Goal: Task Accomplishment & Management: Use online tool/utility

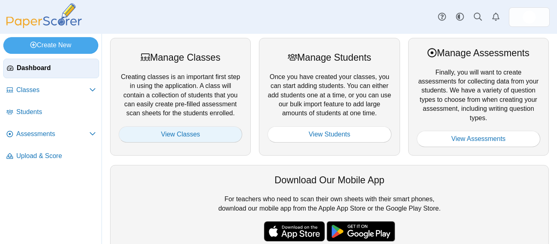
click at [191, 135] on link "View Classes" at bounding box center [181, 134] width 124 height 16
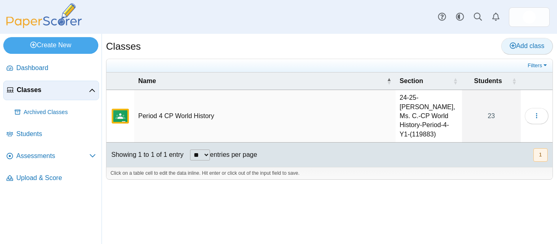
click at [525, 44] on span "Add class" at bounding box center [527, 45] width 35 height 7
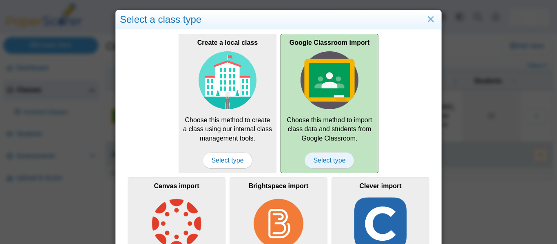
click at [320, 163] on span "Select type" at bounding box center [329, 161] width 49 height 16
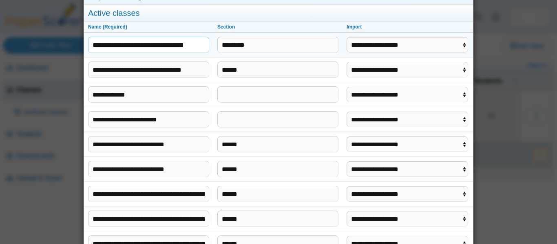
scroll to position [25, 0]
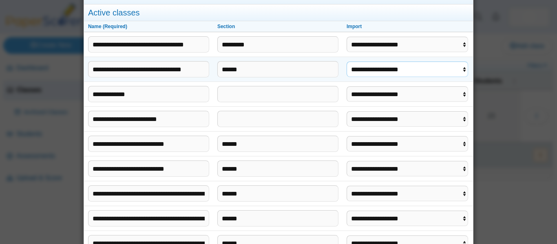
click at [373, 69] on select "**********" at bounding box center [408, 70] width 122 height 16
select select "**********"
click at [348, 62] on select "**********" at bounding box center [408, 70] width 122 height 16
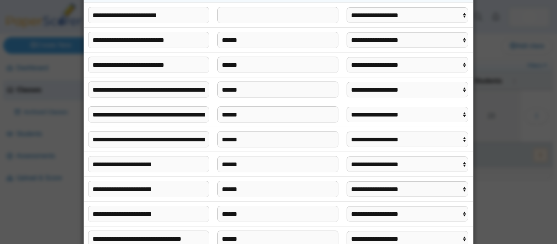
scroll to position [199, 0]
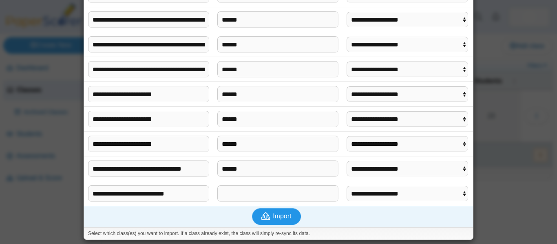
click at [275, 221] on button "Import" at bounding box center [276, 216] width 49 height 16
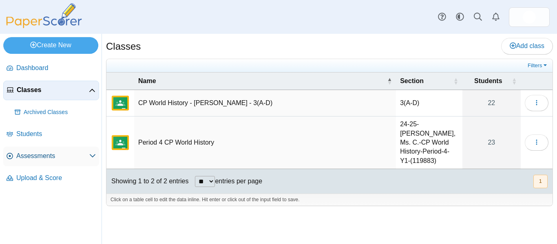
click at [40, 153] on span "Assessments" at bounding box center [52, 156] width 73 height 9
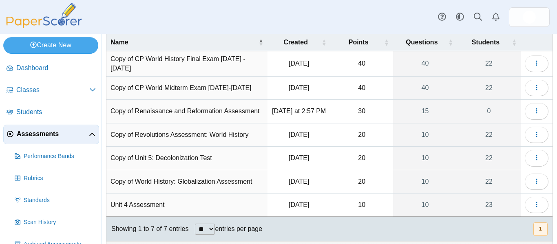
scroll to position [57, 0]
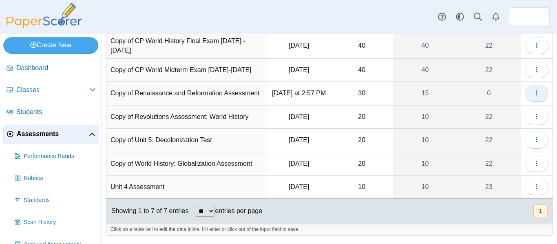
click at [536, 91] on use "button" at bounding box center [536, 93] width 1 height 5
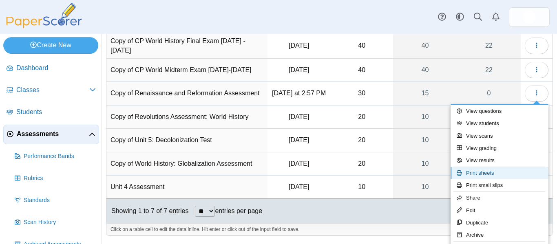
click at [490, 175] on link "Print sheets" at bounding box center [500, 173] width 98 height 12
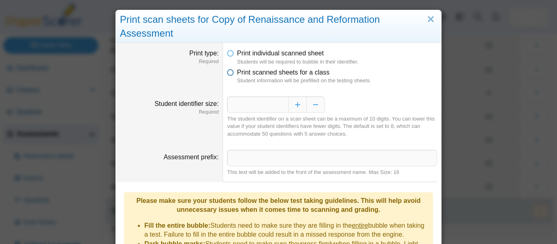
click at [243, 72] on span "Print scanned sheets for a class" at bounding box center [283, 72] width 93 height 7
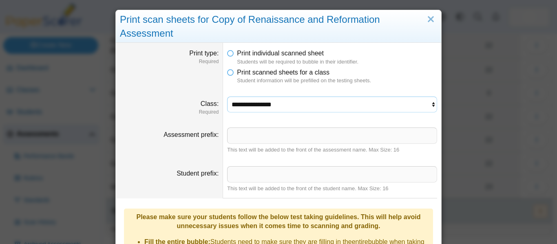
click at [286, 106] on select "**********" at bounding box center [332, 105] width 210 height 16
select select "**********"
click at [227, 97] on select "**********" at bounding box center [332, 105] width 210 height 16
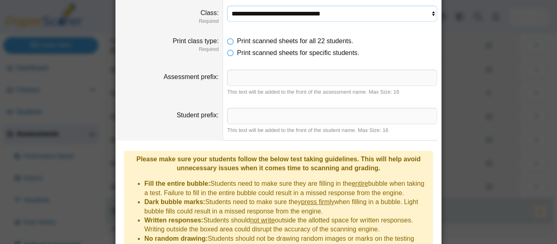
scroll to position [179, 0]
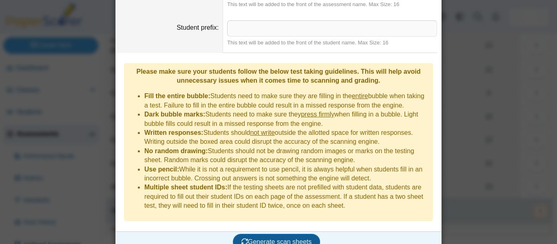
click at [281, 239] on span "Generate scan sheets" at bounding box center [277, 242] width 71 height 7
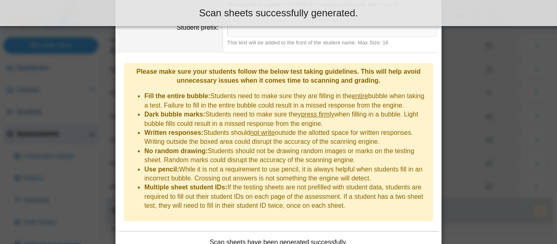
scroll to position [244, 0]
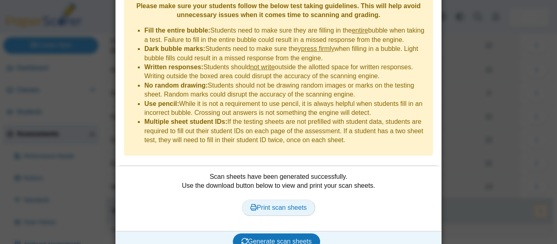
click at [272, 200] on link "Print scan sheets" at bounding box center [279, 208] width 74 height 16
click at [460, 111] on div "**********" at bounding box center [278, 122] width 557 height 244
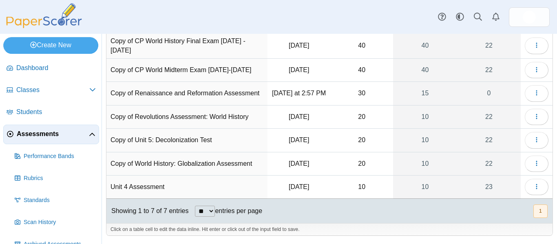
scroll to position [0, 0]
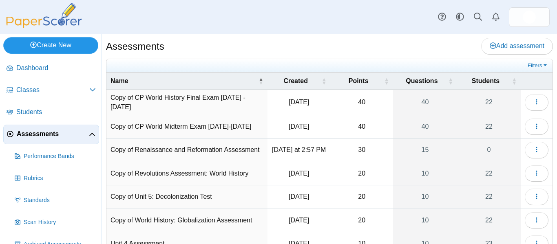
click at [49, 44] on link "Create New" at bounding box center [50, 45] width 95 height 16
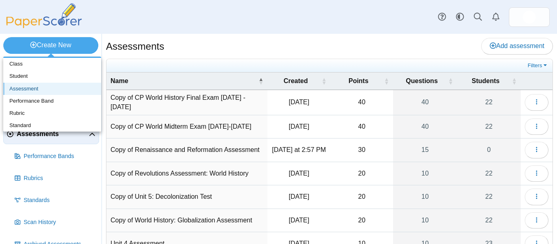
click at [42, 89] on link "Assessment" at bounding box center [52, 89] width 98 height 12
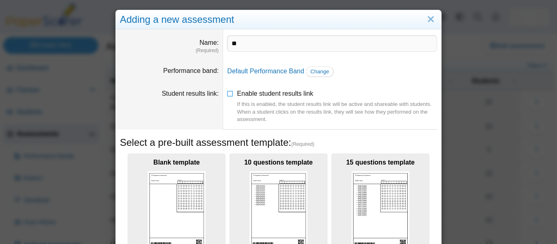
type input "*"
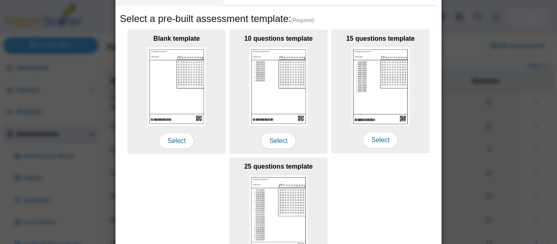
scroll to position [126, 0]
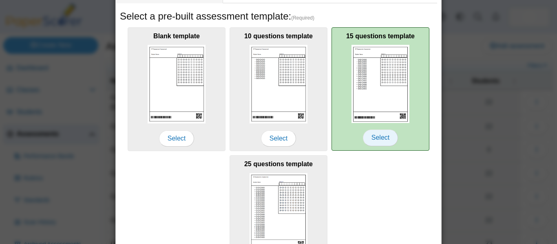
type input "**********"
click at [374, 137] on span "Select" at bounding box center [380, 138] width 35 height 16
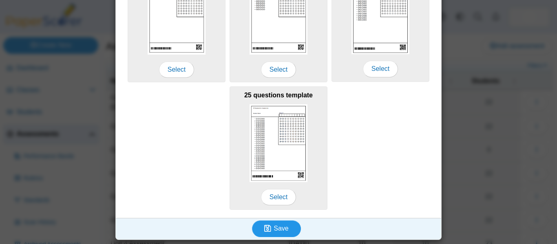
click at [275, 228] on span "Save" at bounding box center [281, 228] width 15 height 7
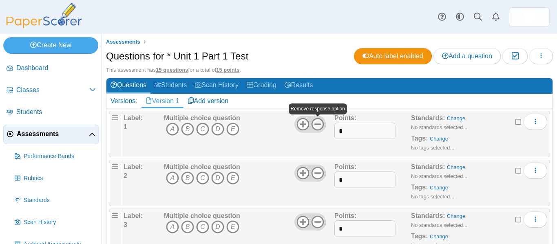
click at [319, 125] on use at bounding box center [318, 124] width 13 height 13
click at [321, 174] on use at bounding box center [318, 173] width 13 height 13
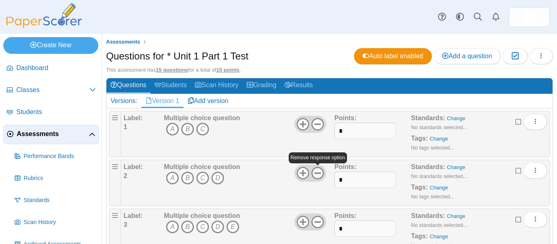
click at [321, 174] on use at bounding box center [318, 173] width 13 height 13
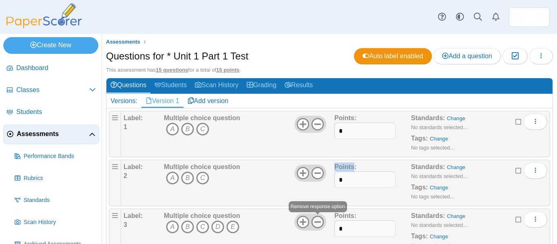
click at [321, 223] on icon at bounding box center [317, 222] width 13 height 13
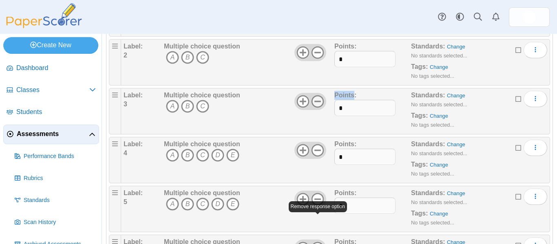
scroll to position [121, 0]
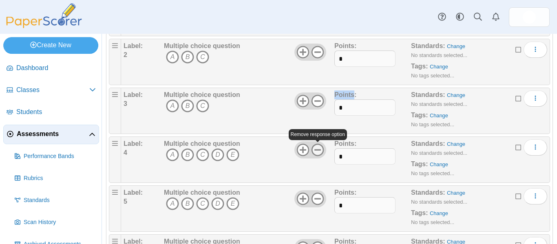
click at [319, 148] on icon at bounding box center [317, 150] width 13 height 13
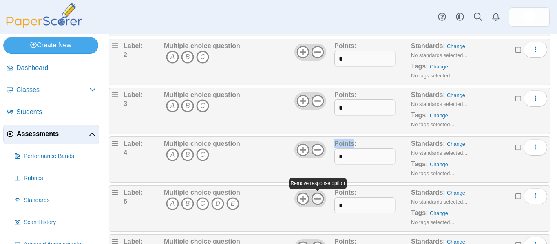
click at [315, 200] on icon at bounding box center [317, 199] width 13 height 13
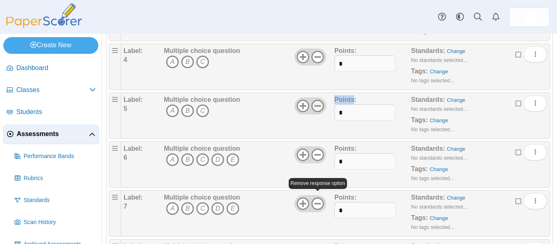
scroll to position [223, 0]
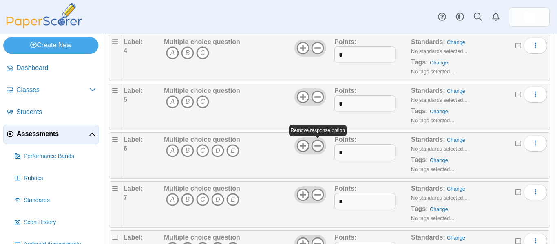
click at [319, 144] on icon at bounding box center [317, 146] width 13 height 13
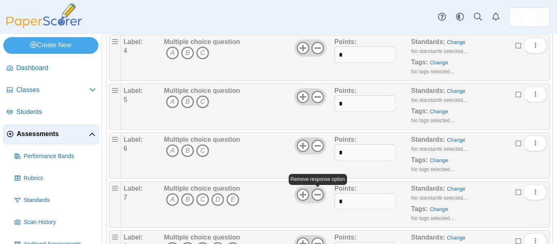
click at [318, 197] on icon at bounding box center [317, 194] width 13 height 13
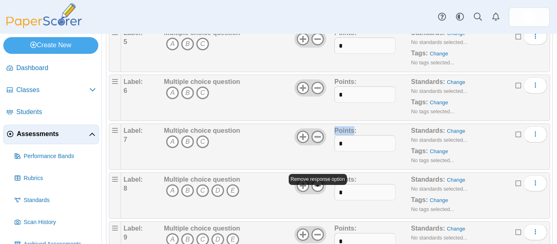
scroll to position [281, 0]
click at [319, 185] on use at bounding box center [318, 186] width 13 height 13
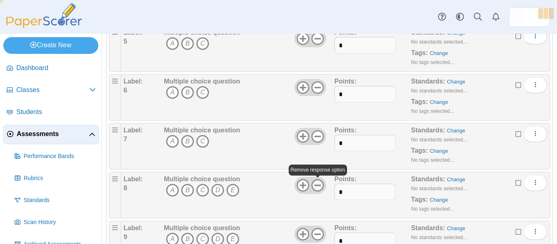
click at [319, 185] on use at bounding box center [318, 186] width 13 height 13
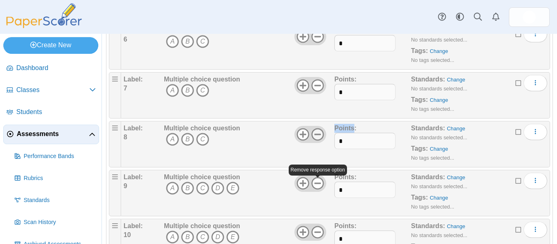
scroll to position [344, 0]
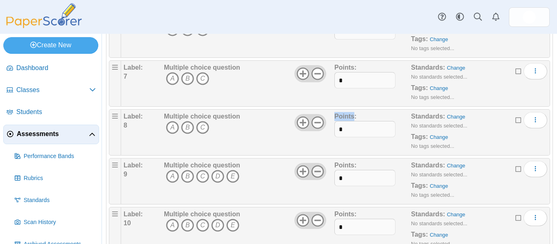
click at [317, 175] on icon at bounding box center [317, 171] width 13 height 13
click at [315, 220] on use at bounding box center [318, 221] width 13 height 13
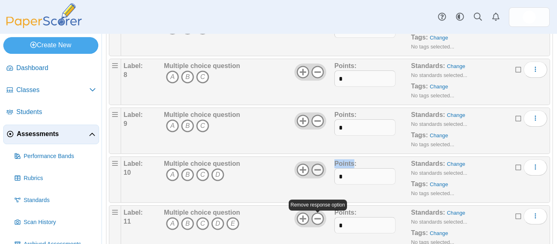
scroll to position [398, 0]
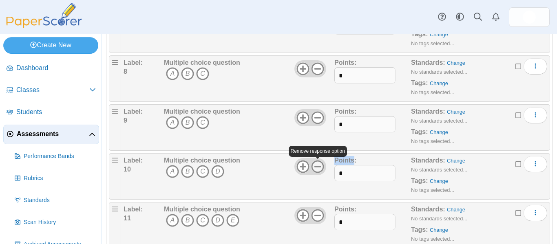
click at [319, 169] on icon at bounding box center [317, 166] width 13 height 13
click at [318, 213] on icon at bounding box center [317, 215] width 13 height 13
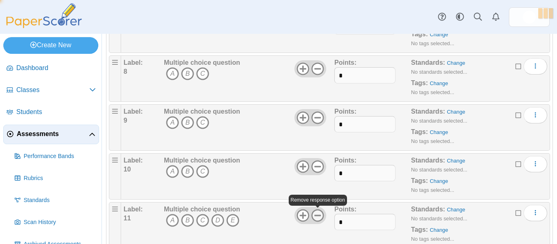
click at [318, 213] on icon at bounding box center [317, 215] width 13 height 13
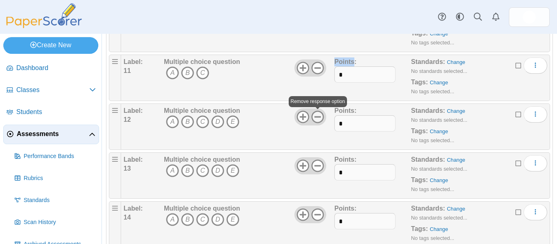
click at [321, 115] on icon at bounding box center [317, 117] width 13 height 13
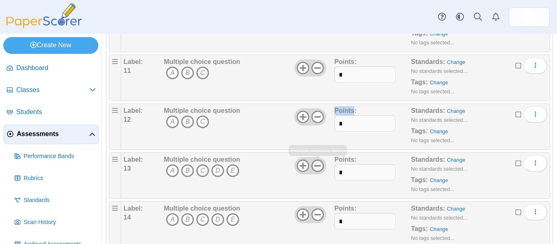
click at [318, 164] on icon at bounding box center [317, 166] width 13 height 13
click at [322, 215] on icon at bounding box center [317, 214] width 13 height 13
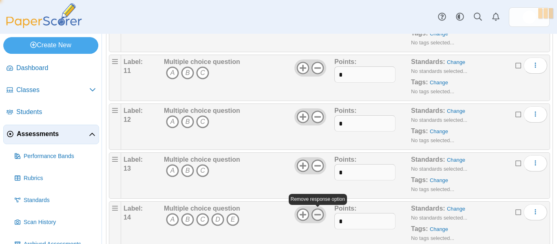
click at [322, 215] on icon at bounding box center [317, 214] width 13 height 13
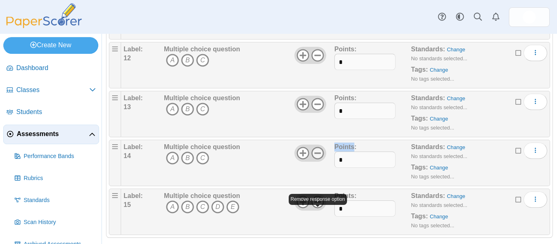
scroll to position [608, 0]
click at [317, 202] on use at bounding box center [318, 201] width 13 height 13
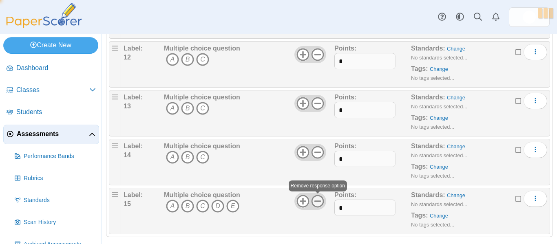
click at [317, 202] on use at bounding box center [318, 201] width 13 height 13
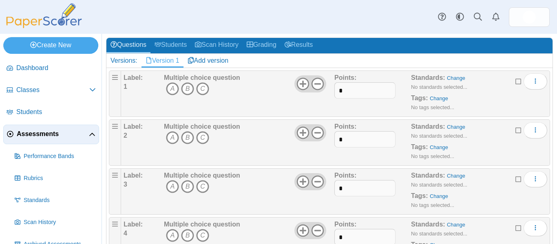
scroll to position [38, 0]
